Goal: Task Accomplishment & Management: Manage account settings

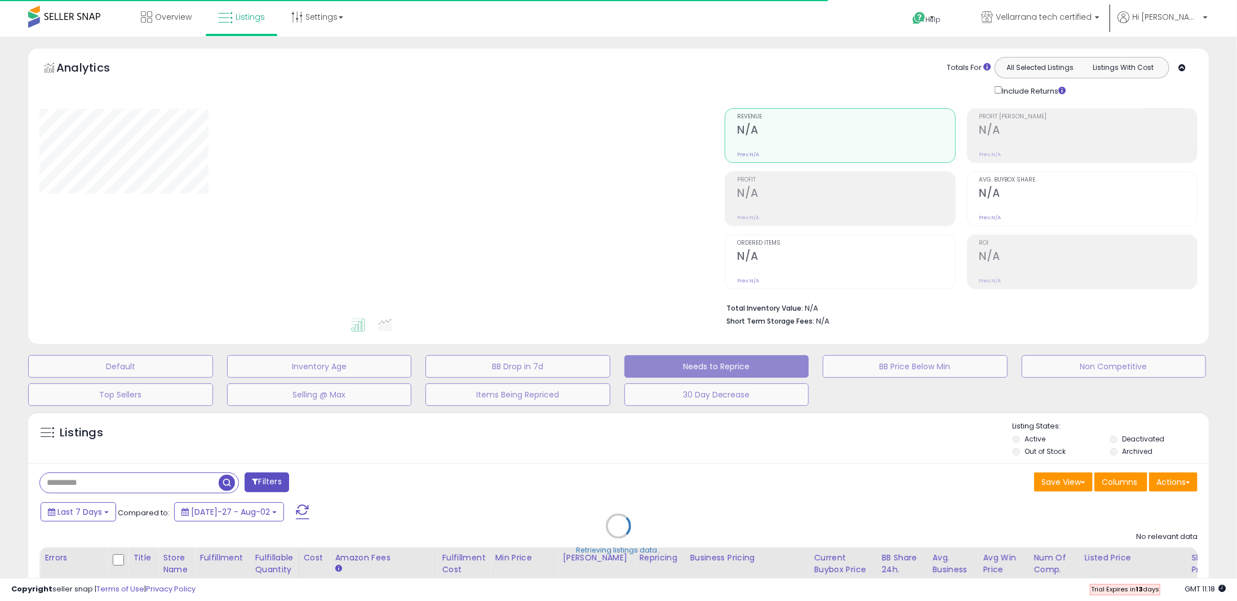
select select "**"
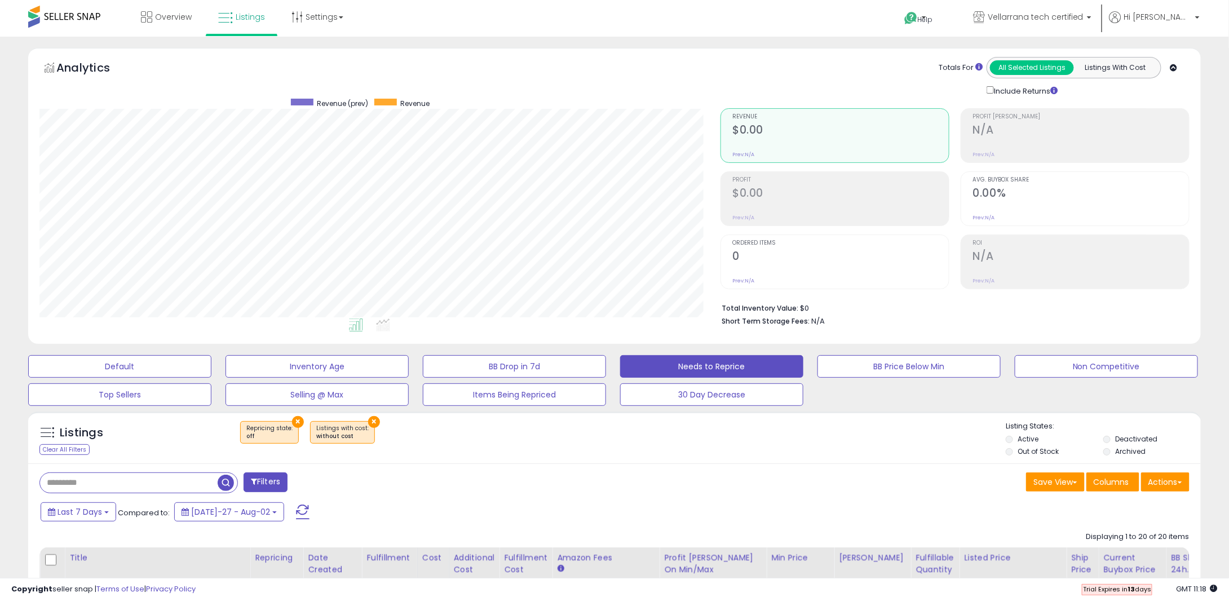
scroll to position [231, 680]
click at [175, 16] on span "Overview" at bounding box center [173, 16] width 37 height 11
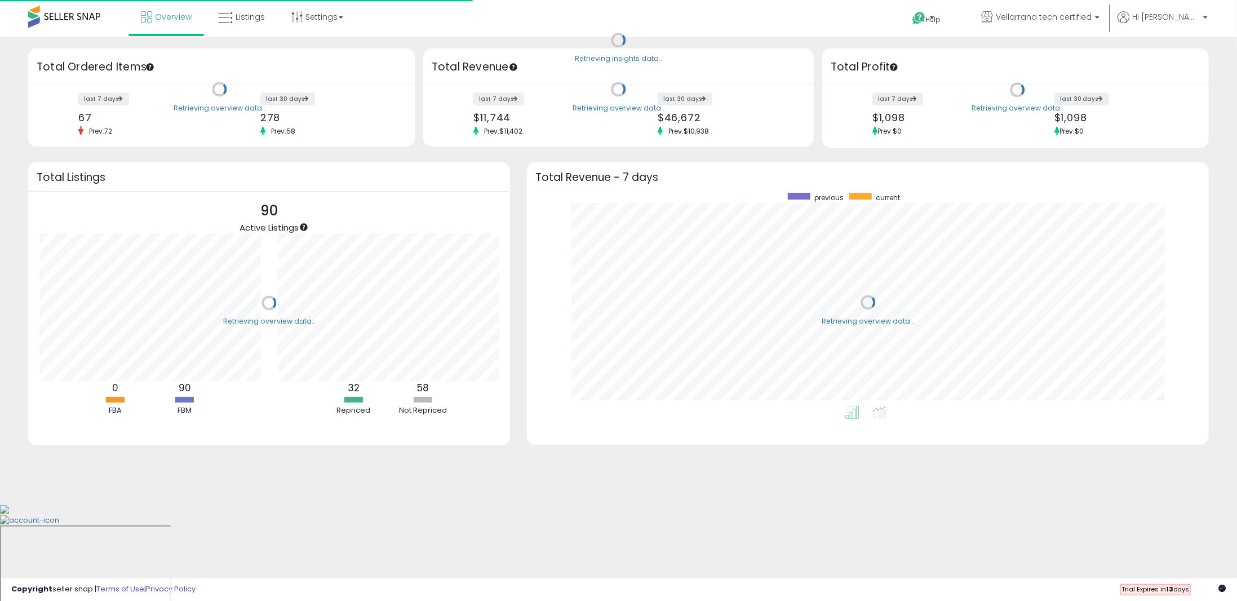
scroll to position [213, 659]
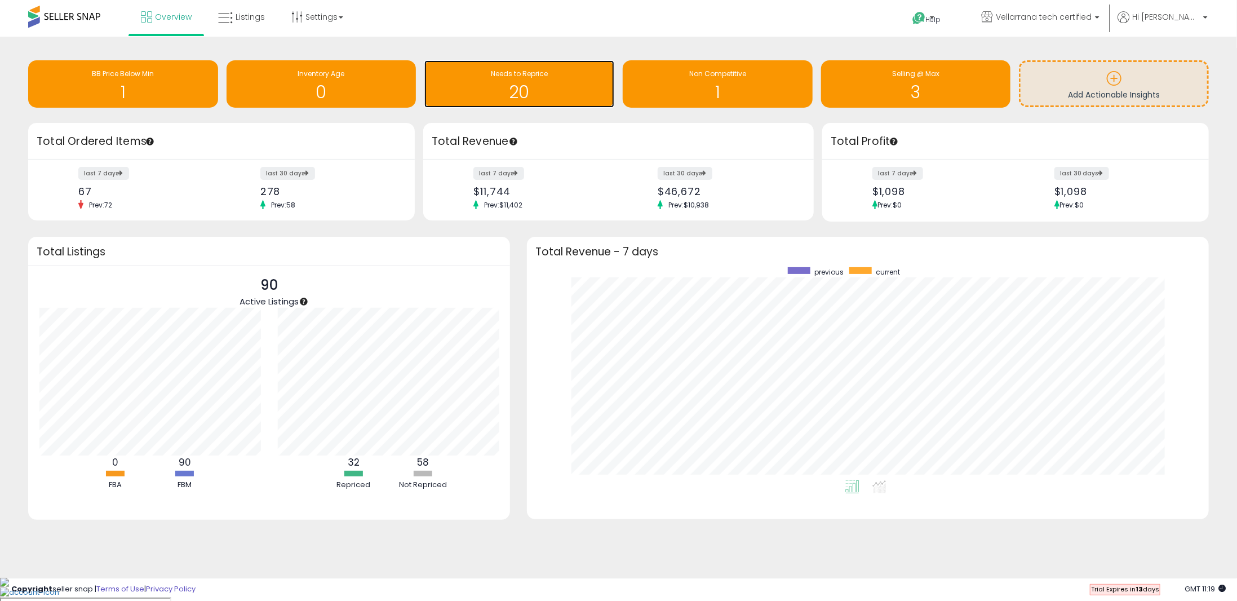
click at [512, 91] on h1 "20" at bounding box center [519, 92] width 179 height 19
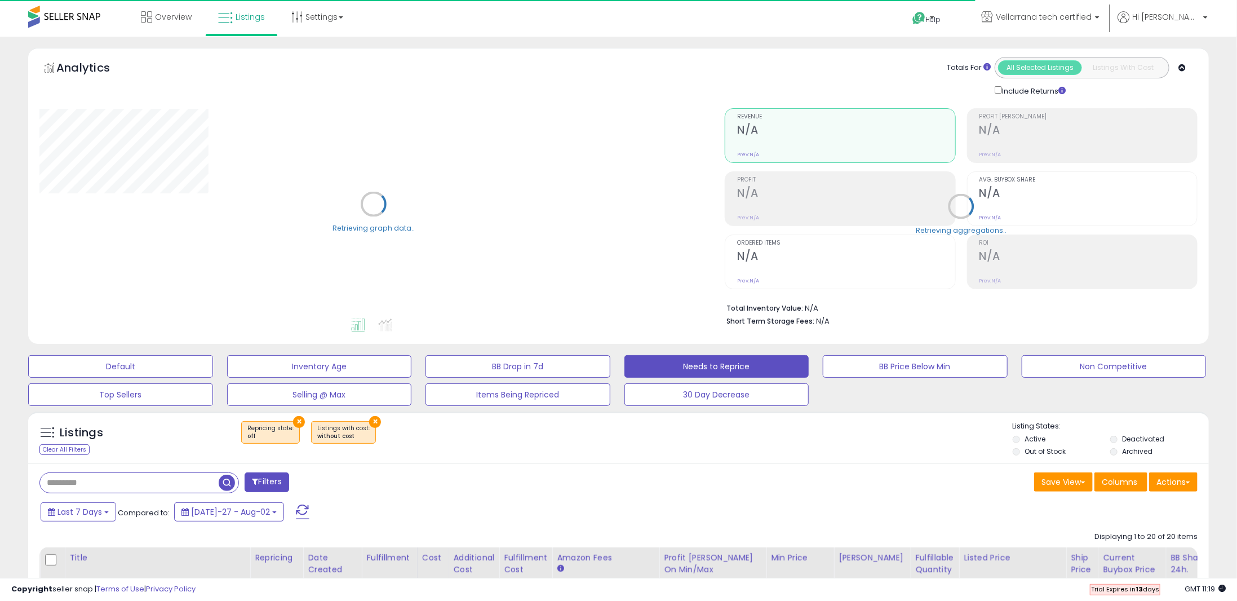
select select "**"
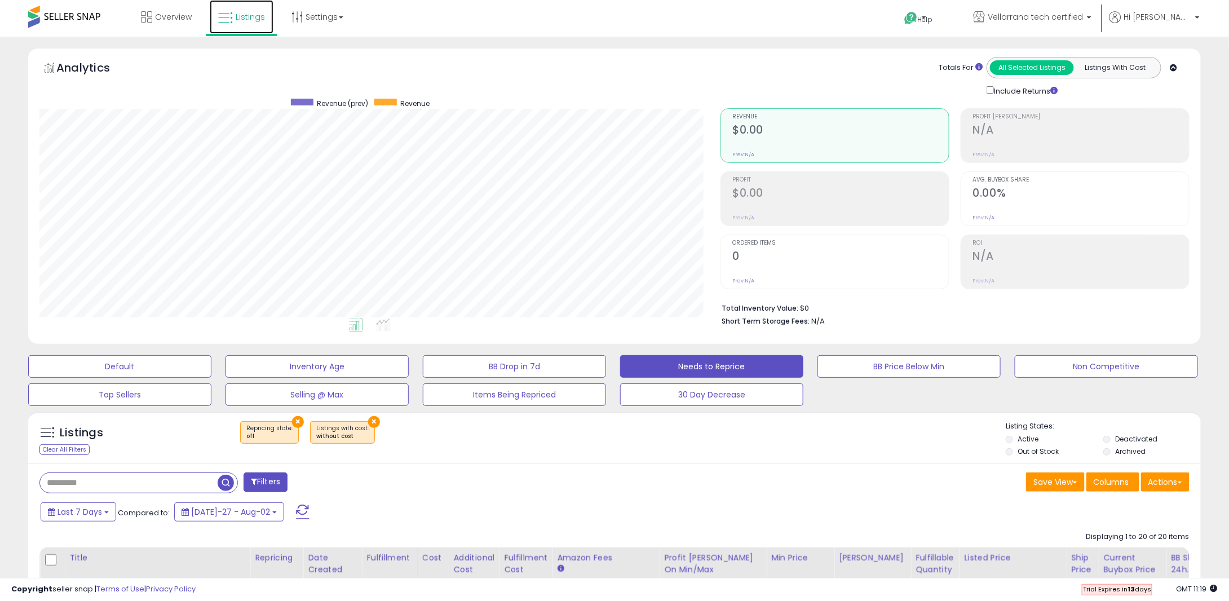
click at [255, 13] on span "Listings" at bounding box center [250, 16] width 29 height 11
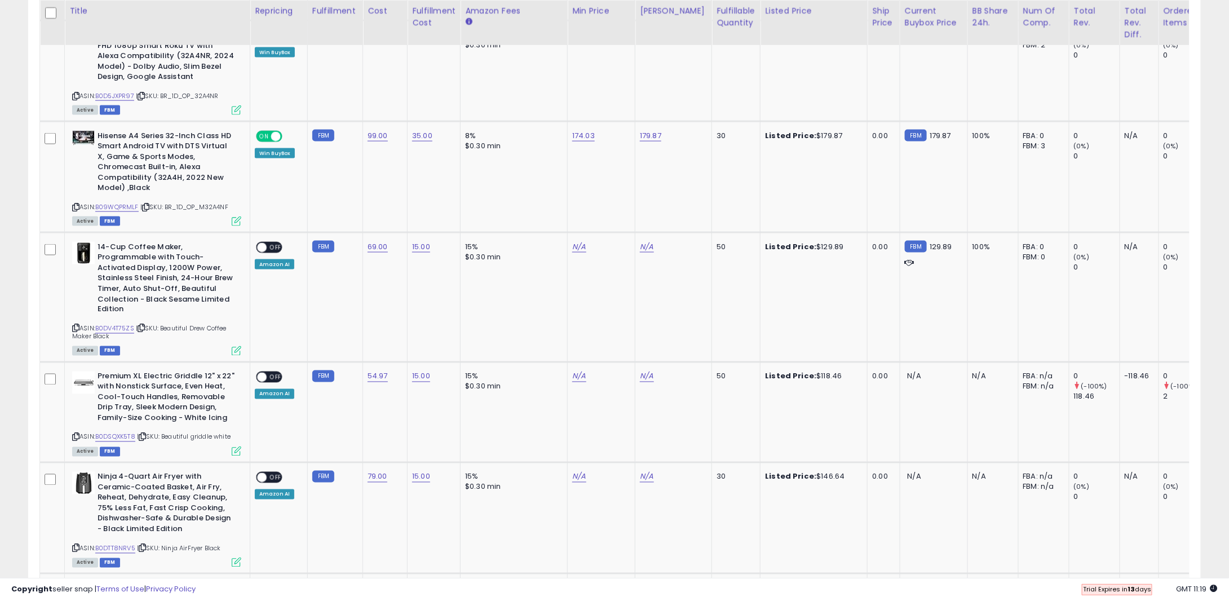
scroll to position [790, 0]
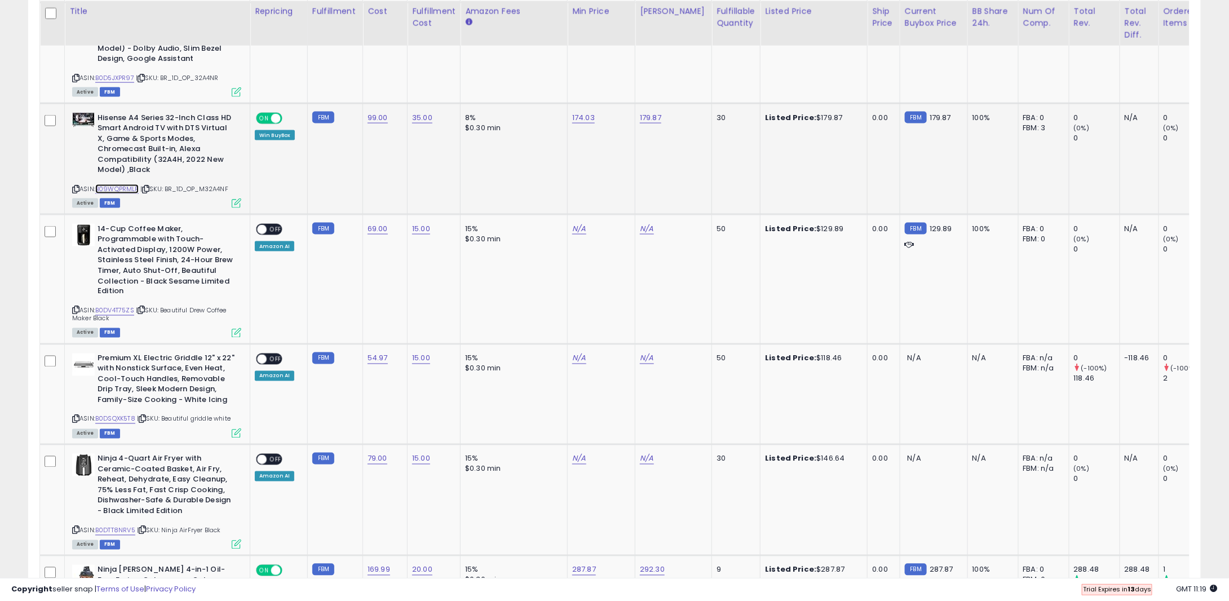
click at [125, 186] on link "B09WQPRMLF" at bounding box center [116, 189] width 43 height 10
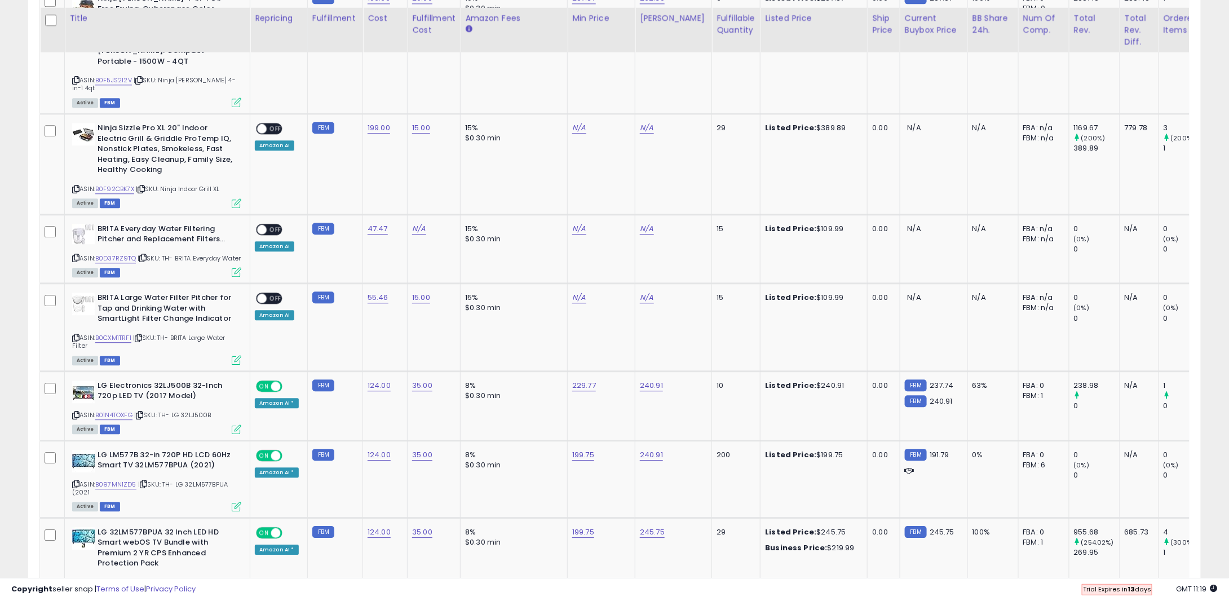
scroll to position [1368, 0]
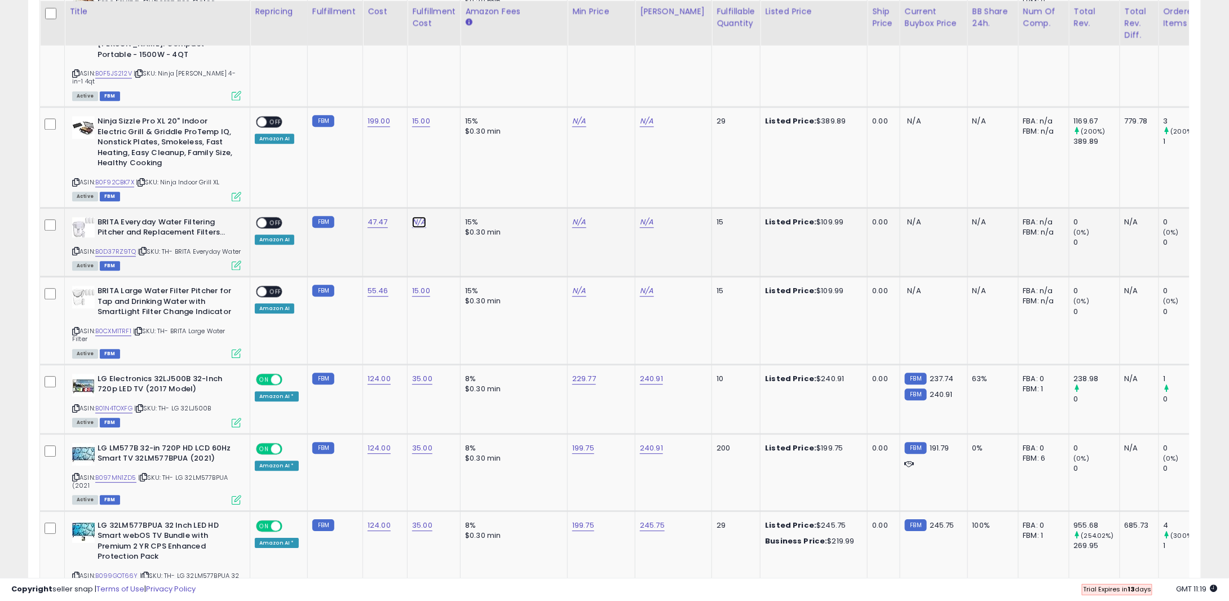
click at [412, 216] on link "N/A" at bounding box center [419, 221] width 14 height 11
type input "**"
click at [450, 176] on icon "submit" at bounding box center [447, 174] width 7 height 7
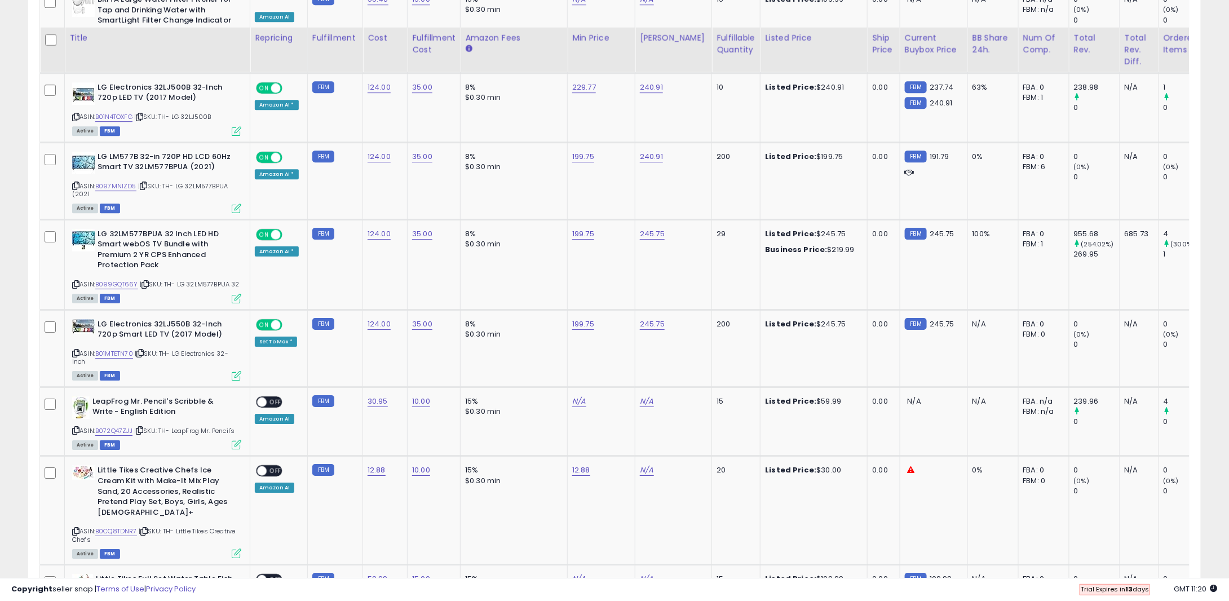
scroll to position [1686, 0]
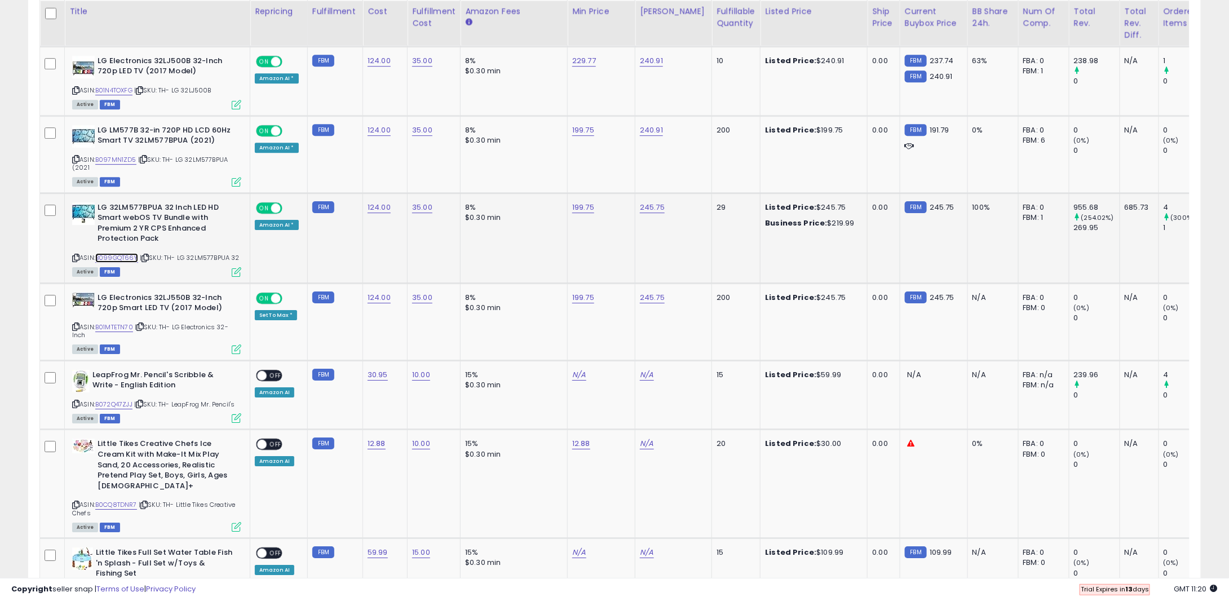
click at [118, 253] on link "B099GQT66Y" at bounding box center [116, 258] width 43 height 10
click at [108, 400] on link "B072Q47ZJJ" at bounding box center [113, 405] width 37 height 10
